Goal: Information Seeking & Learning: Learn about a topic

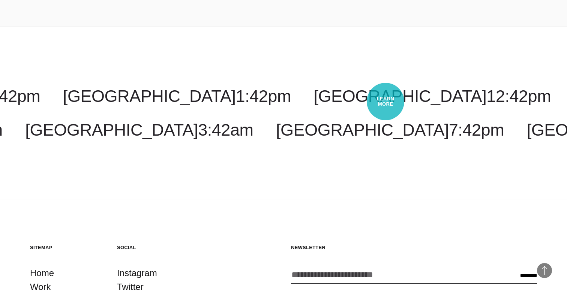
scroll to position [2131, 0]
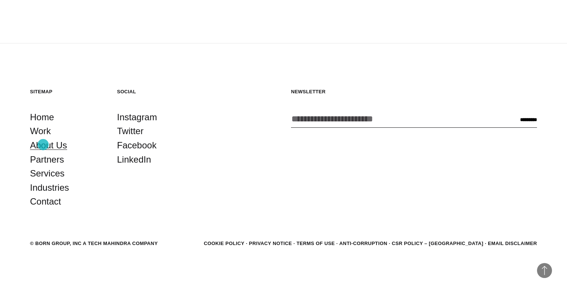
click at [43, 150] on link "About Us" at bounding box center [48, 145] width 37 height 14
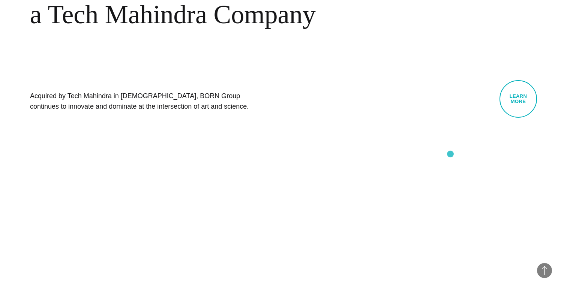
scroll to position [439, 0]
drag, startPoint x: 66, startPoint y: 96, endPoint x: 110, endPoint y: 98, distance: 44.3
click at [110, 98] on h1 "Acquired by Tech Mahindra in [DEMOGRAPHIC_DATA], BORN Group continues to innova…" at bounding box center [142, 100] width 225 height 21
copy h1 "Tech Mahindra"
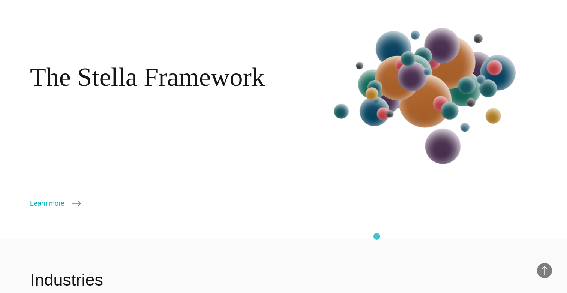
scroll to position [953, 0]
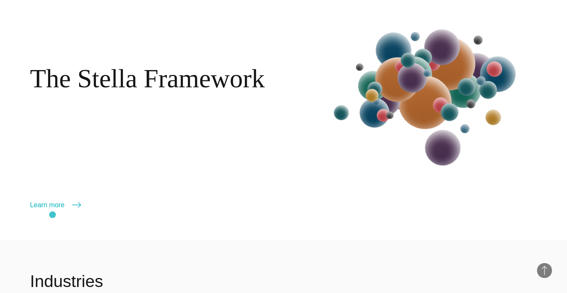
click at [53, 215] on div "The Stella Framework Learn more More" at bounding box center [283, 110] width 567 height 261
click at [54, 208] on link "Learn more" at bounding box center [55, 205] width 51 height 11
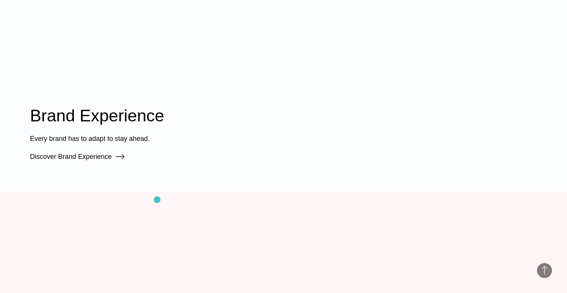
scroll to position [689, 0]
